Goal: Task Accomplishment & Management: Use online tool/utility

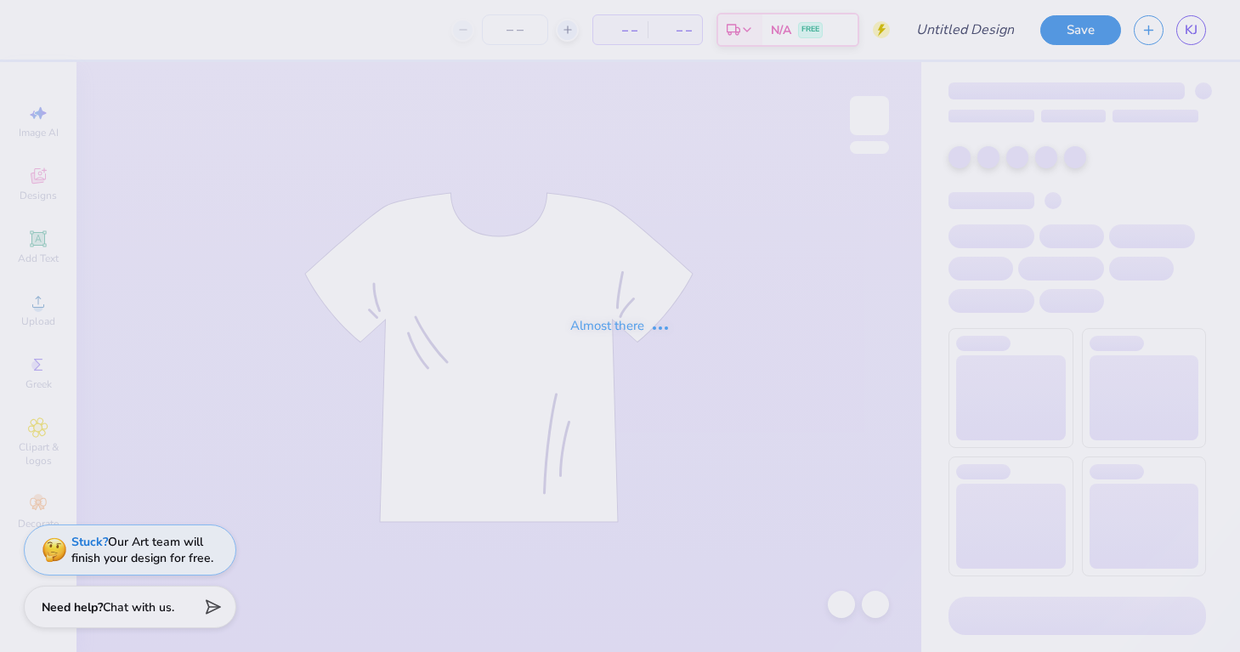
type input "Tshirt Design"
type input "24"
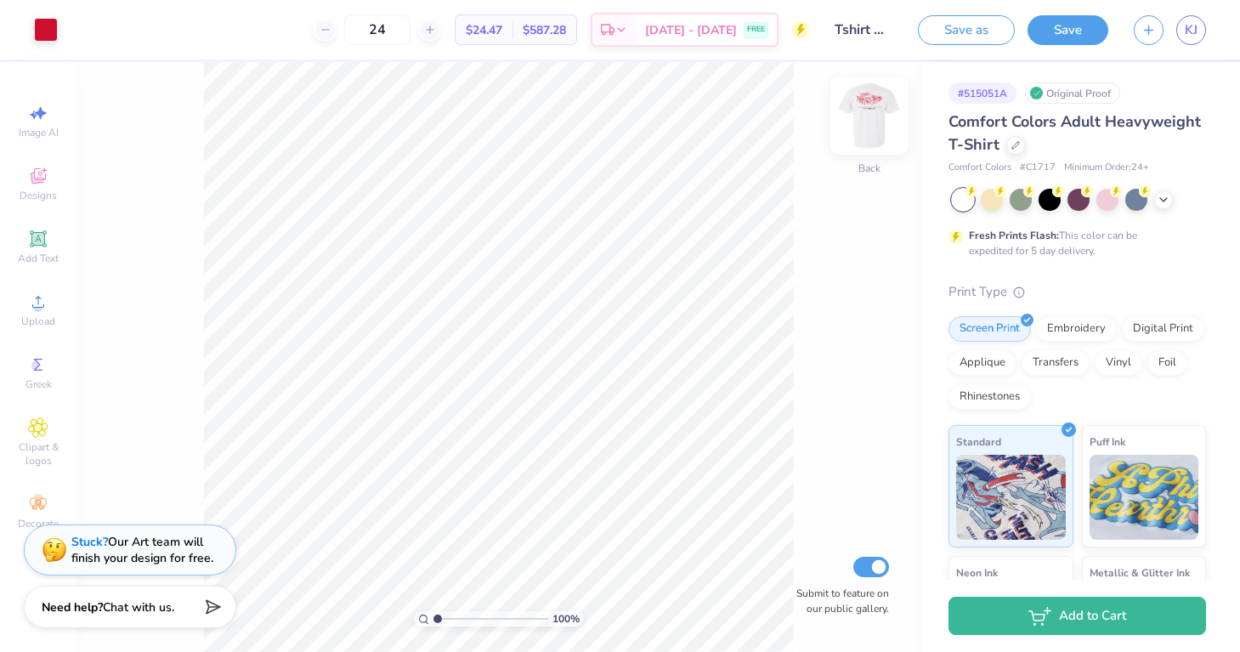
click at [886, 124] on img at bounding box center [870, 116] width 68 height 68
click at [869, 129] on img at bounding box center [870, 116] width 68 height 68
click at [41, 31] on div at bounding box center [46, 28] width 24 height 24
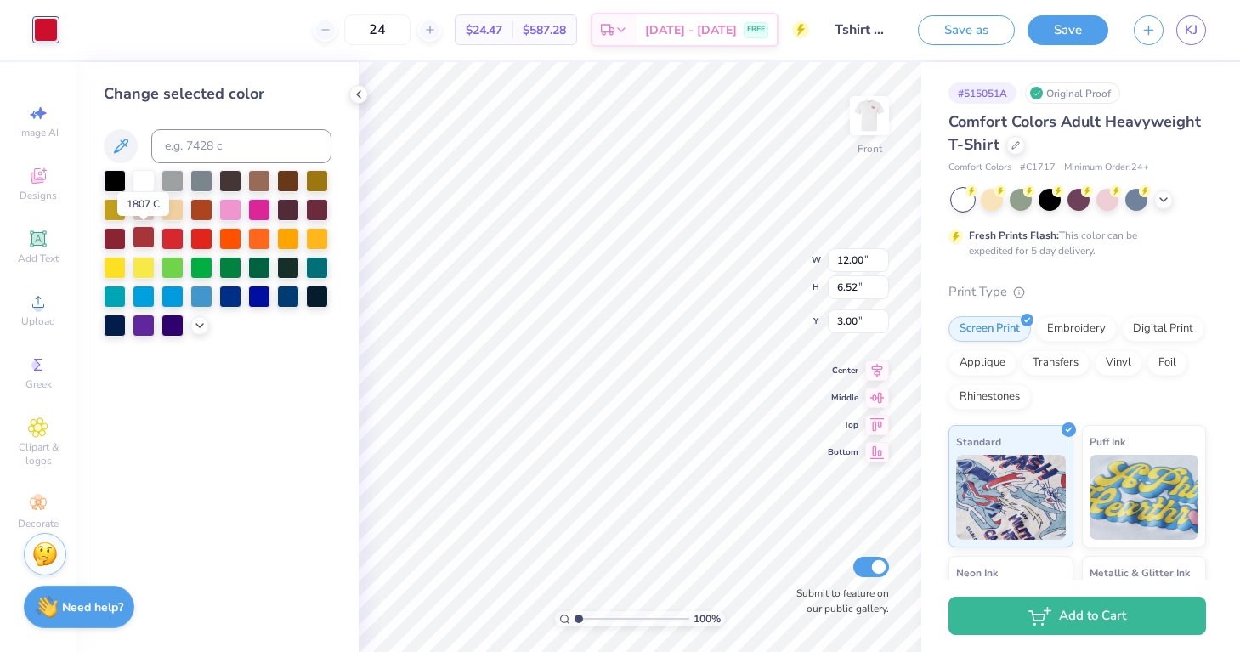
click at [150, 240] on div at bounding box center [144, 237] width 22 height 22
click at [118, 240] on div at bounding box center [115, 237] width 22 height 22
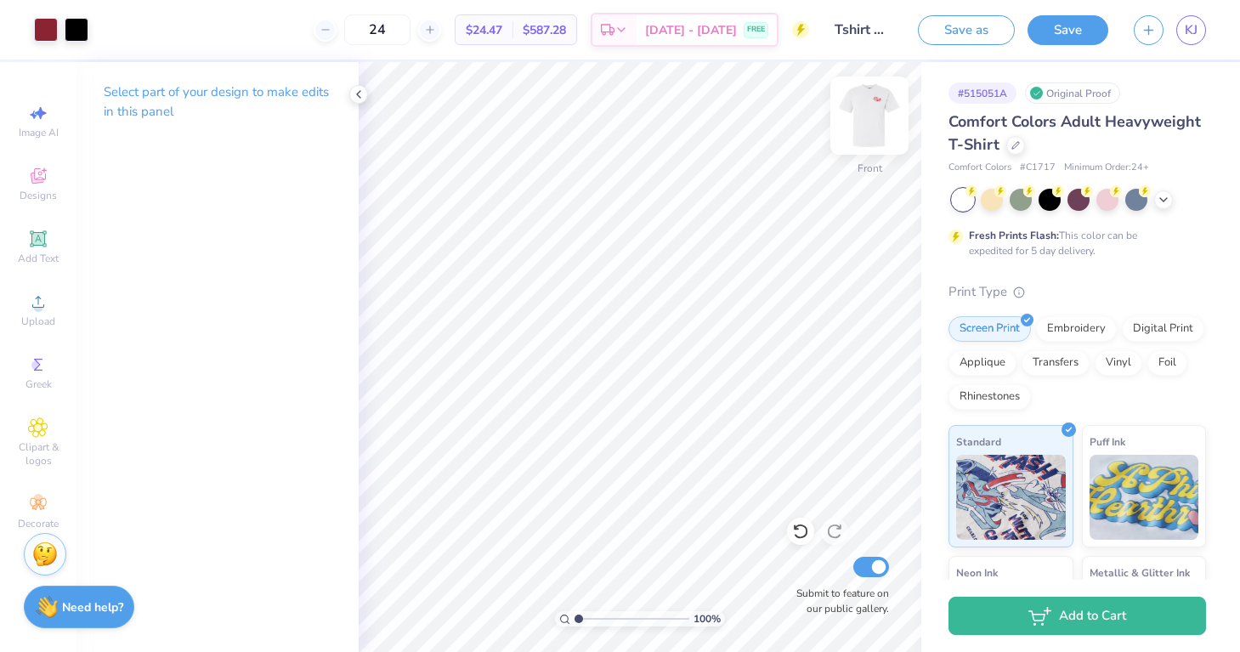
click at [866, 119] on img at bounding box center [870, 116] width 68 height 68
click at [866, 119] on img at bounding box center [870, 116] width 34 height 34
